Goal: Task Accomplishment & Management: Use online tool/utility

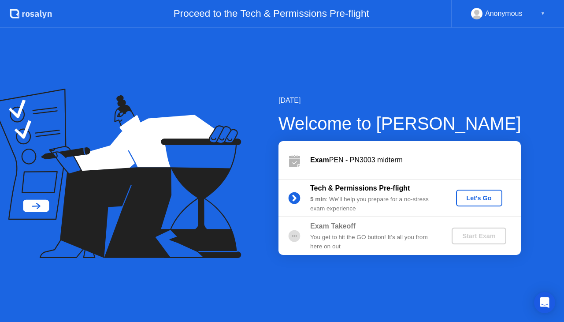
click at [471, 196] on div "Let's Go" at bounding box center [478, 197] width 39 height 7
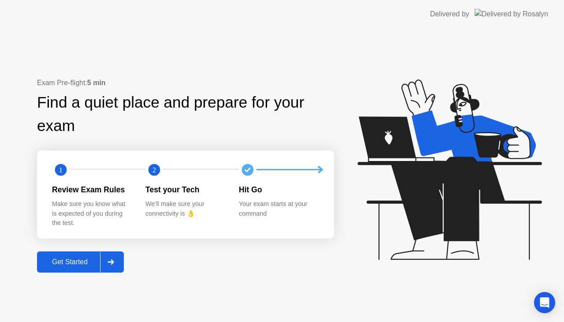
click at [77, 264] on div "Get Started" at bounding box center [70, 262] width 60 height 8
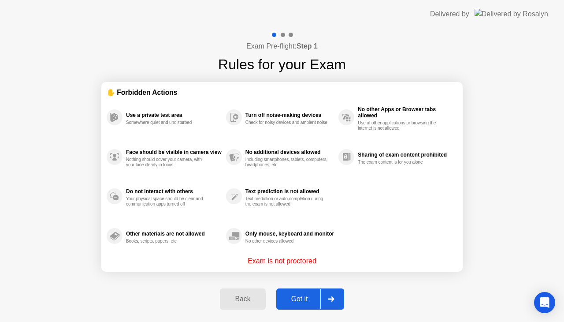
click at [303, 297] on div "Got it" at bounding box center [299, 299] width 41 height 8
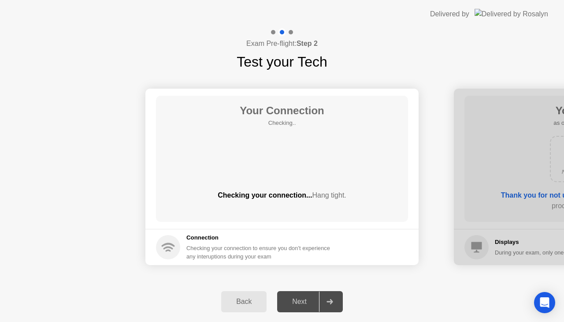
click at [297, 295] on button "Next" at bounding box center [310, 301] width 66 height 21
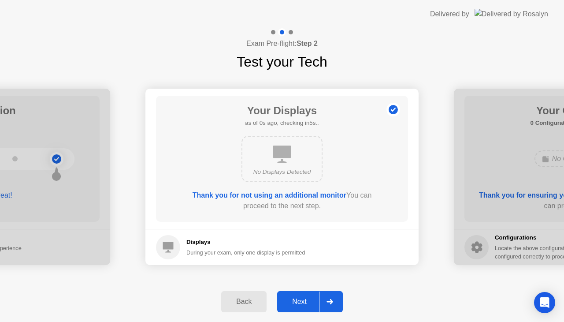
click at [297, 295] on button "Next" at bounding box center [310, 301] width 66 height 21
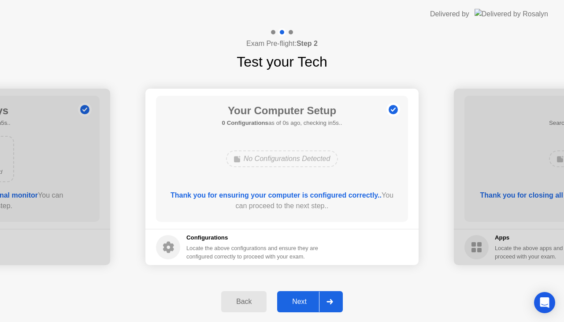
click at [297, 295] on button "Next" at bounding box center [310, 301] width 66 height 21
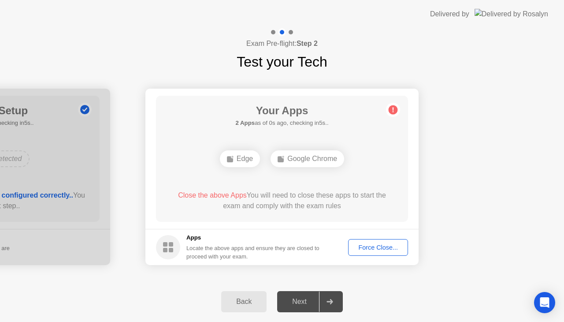
click at [297, 303] on div "Next" at bounding box center [299, 301] width 39 height 8
click at [380, 244] on div "Force Close..." at bounding box center [378, 247] width 54 height 7
click at [371, 244] on div "Force Close..." at bounding box center [378, 247] width 54 height 7
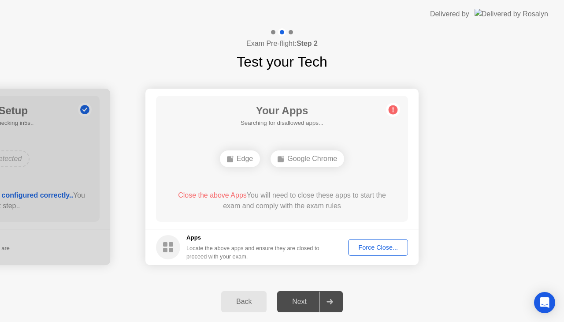
click at [374, 245] on div "Force Close..." at bounding box center [378, 247] width 54 height 7
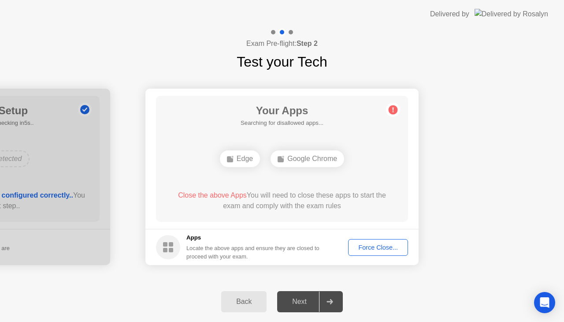
click at [303, 299] on div "Next" at bounding box center [299, 301] width 39 height 8
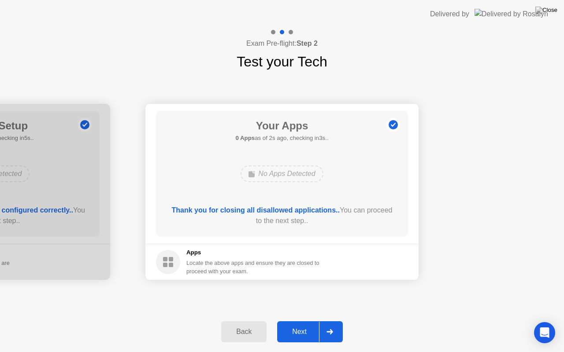
click at [303, 321] on div "Next" at bounding box center [299, 332] width 39 height 8
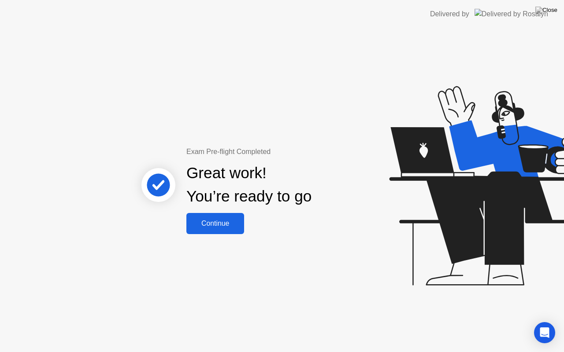
click at [213, 222] on div "Continue" at bounding box center [215, 224] width 52 height 8
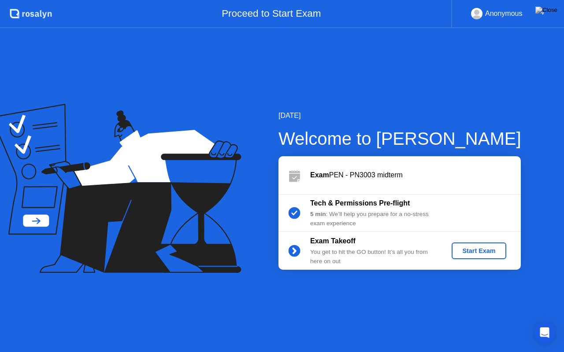
click at [477, 251] on div "Start Exam" at bounding box center [478, 251] width 47 height 7
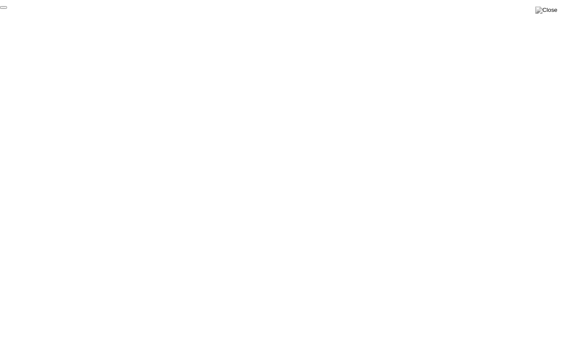
click div "End Proctoring Session"
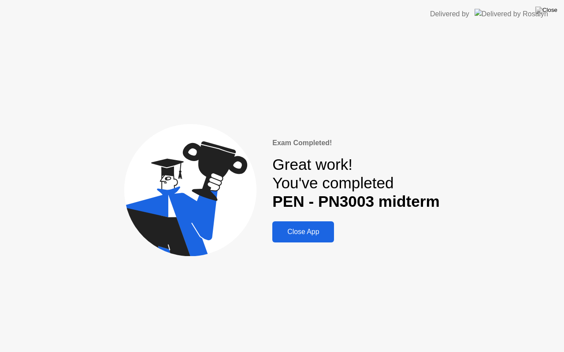
click at [306, 234] on div "Close App" at bounding box center [303, 232] width 56 height 8
